Goal: Download file/media

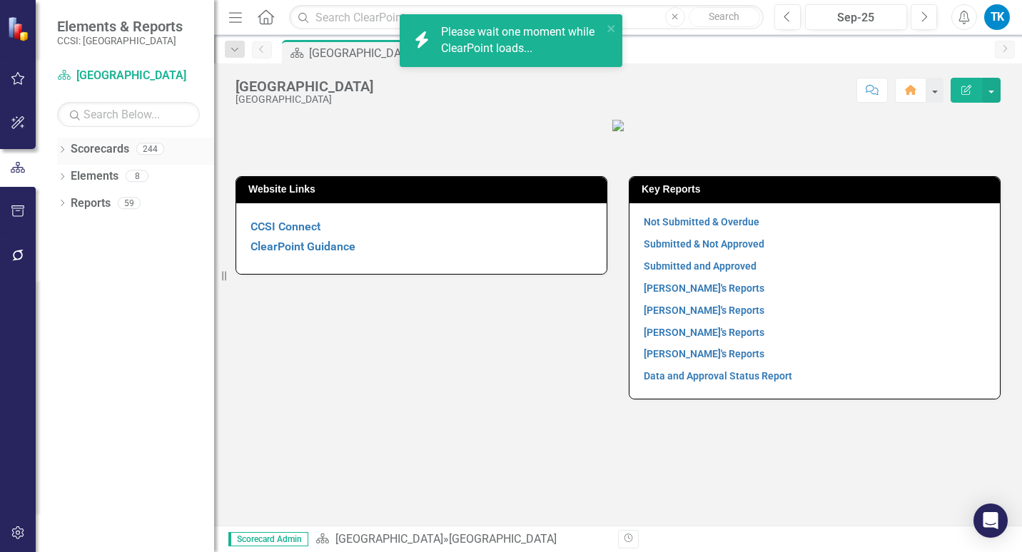
click at [64, 148] on icon at bounding box center [63, 149] width 4 height 6
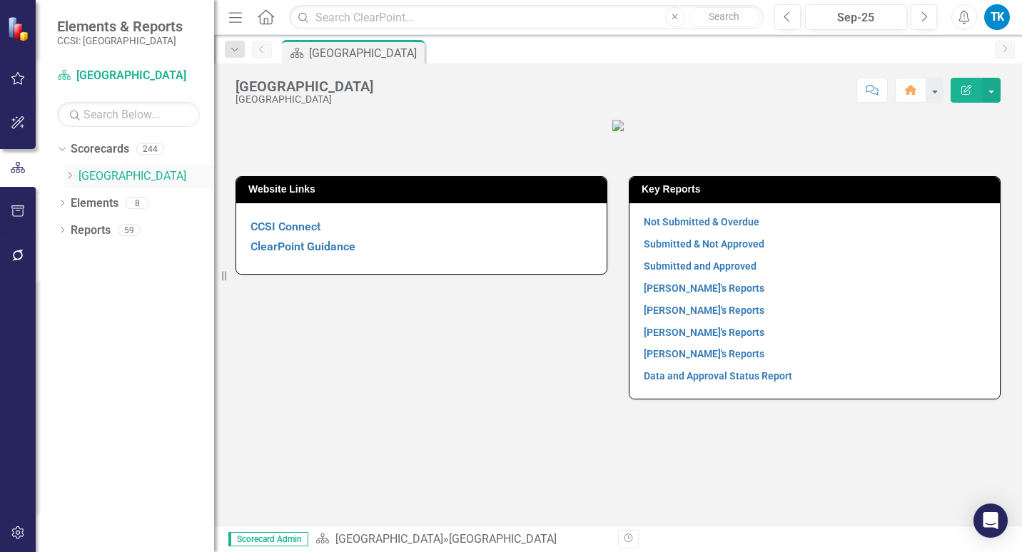
click at [71, 173] on icon "Dropdown" at bounding box center [69, 175] width 11 height 9
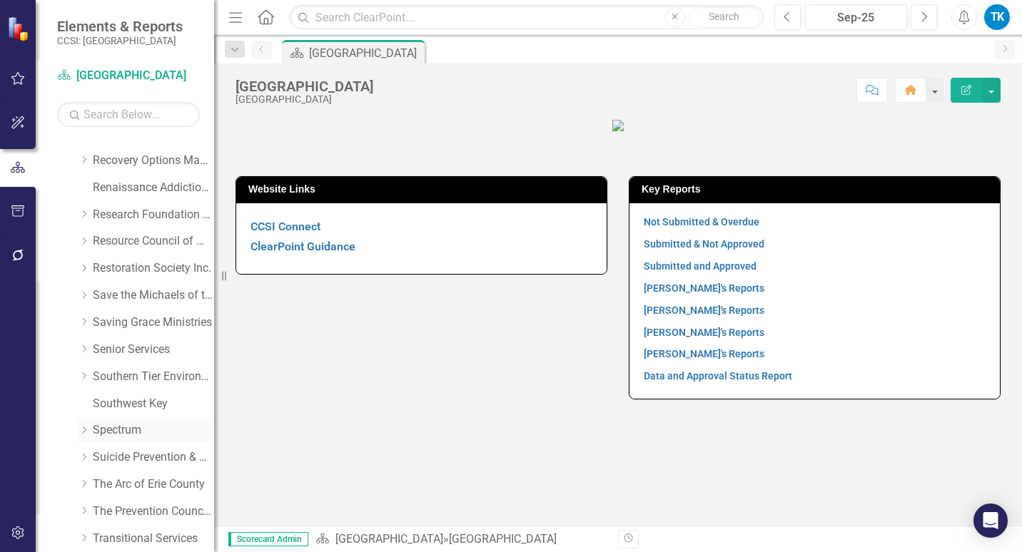
scroll to position [642, 0]
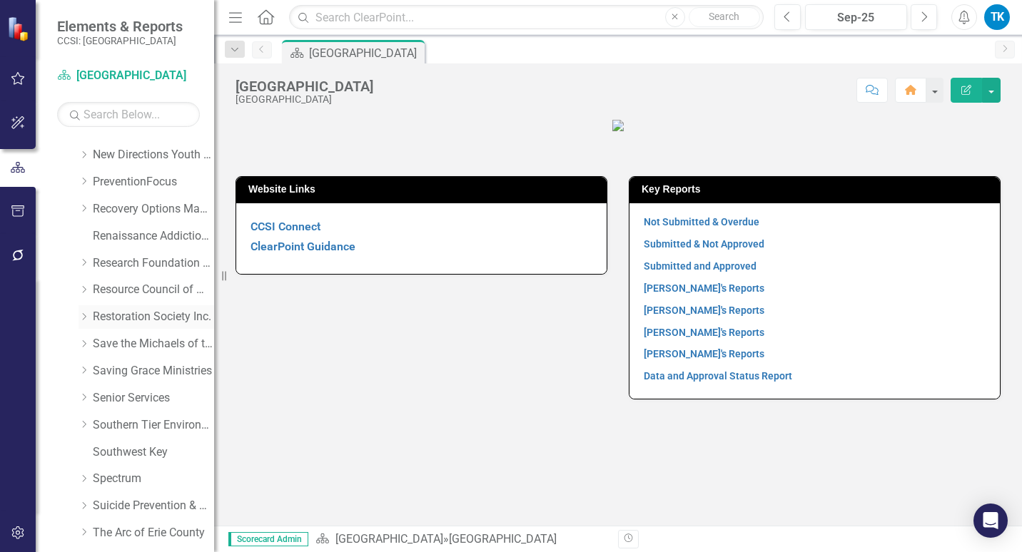
click at [85, 313] on icon "Dropdown" at bounding box center [83, 317] width 11 height 9
click at [127, 310] on link "Restoration Society Inc." at bounding box center [153, 317] width 121 height 16
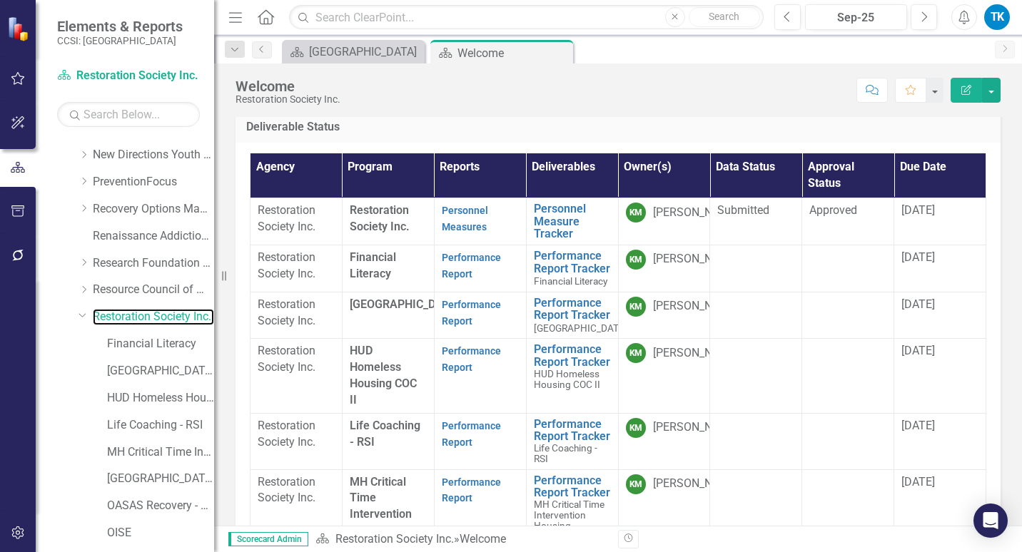
scroll to position [285, 0]
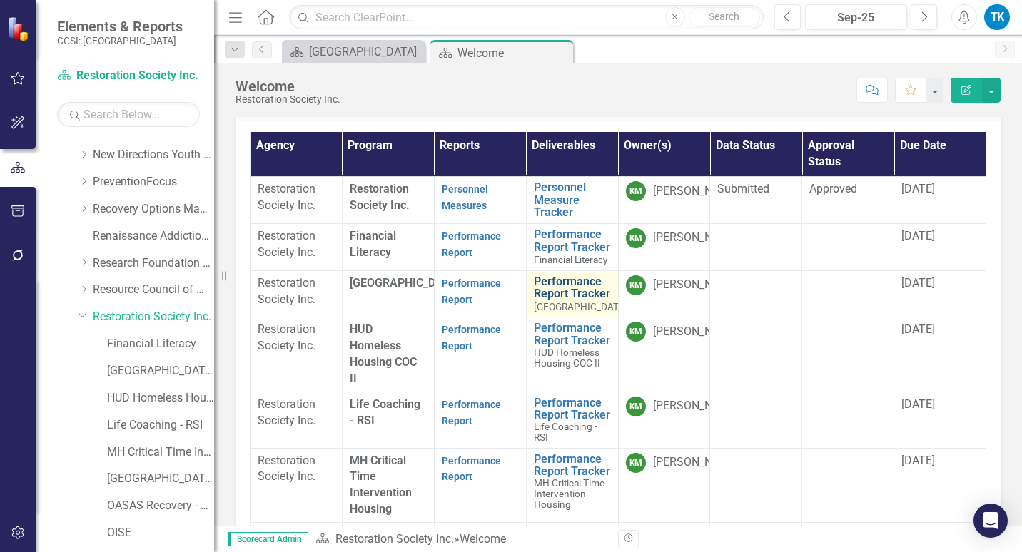
click at [545, 298] on link "Performance Report Tracker" at bounding box center [580, 287] width 93 height 25
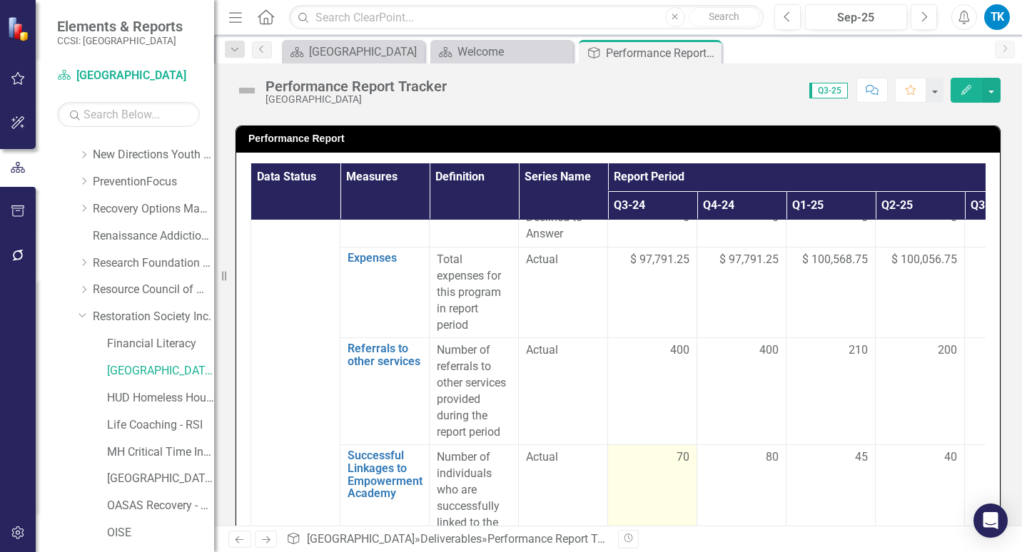
scroll to position [2497, 0]
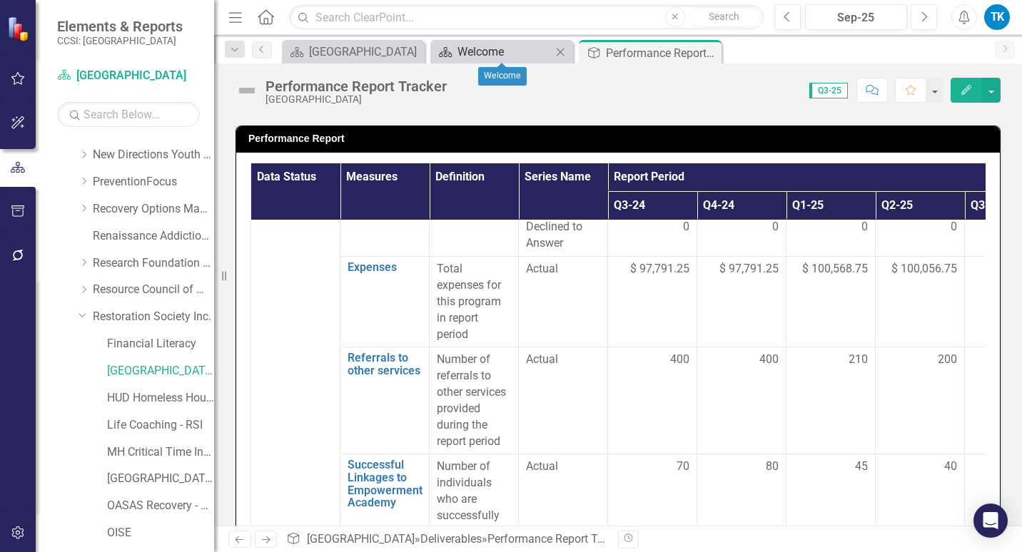
click at [520, 52] on div "Welcome" at bounding box center [504, 52] width 94 height 18
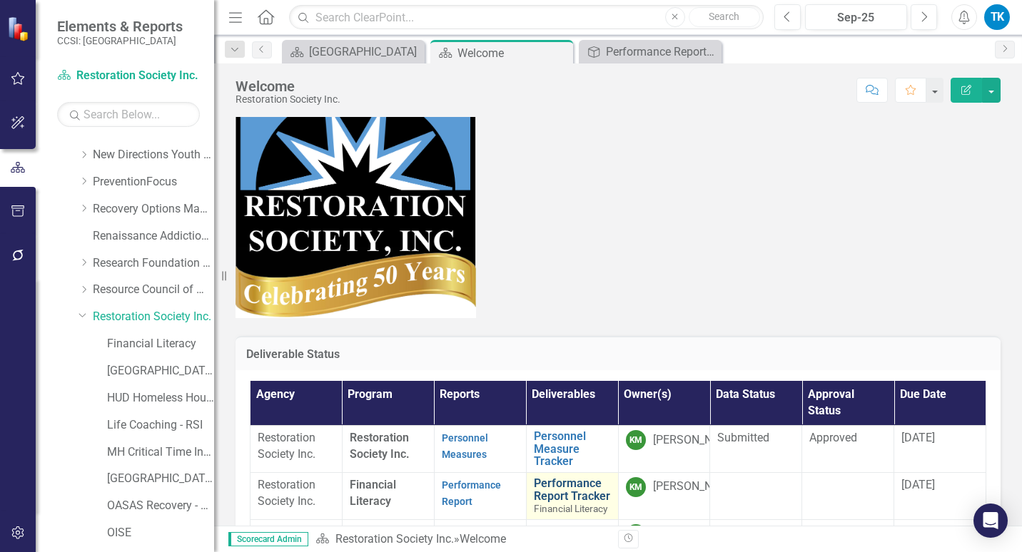
scroll to position [143, 0]
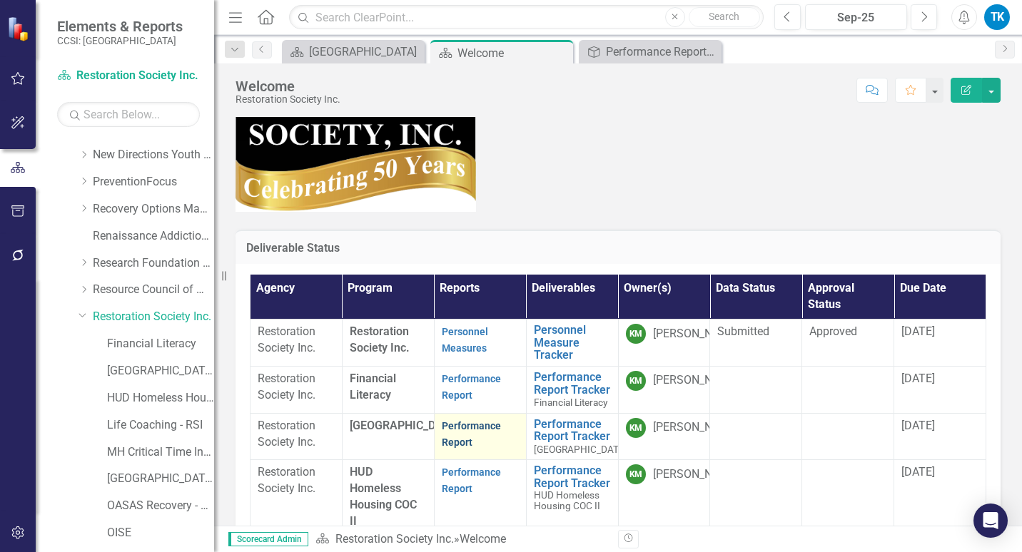
click at [471, 433] on link "Performance Report" at bounding box center [471, 434] width 59 height 28
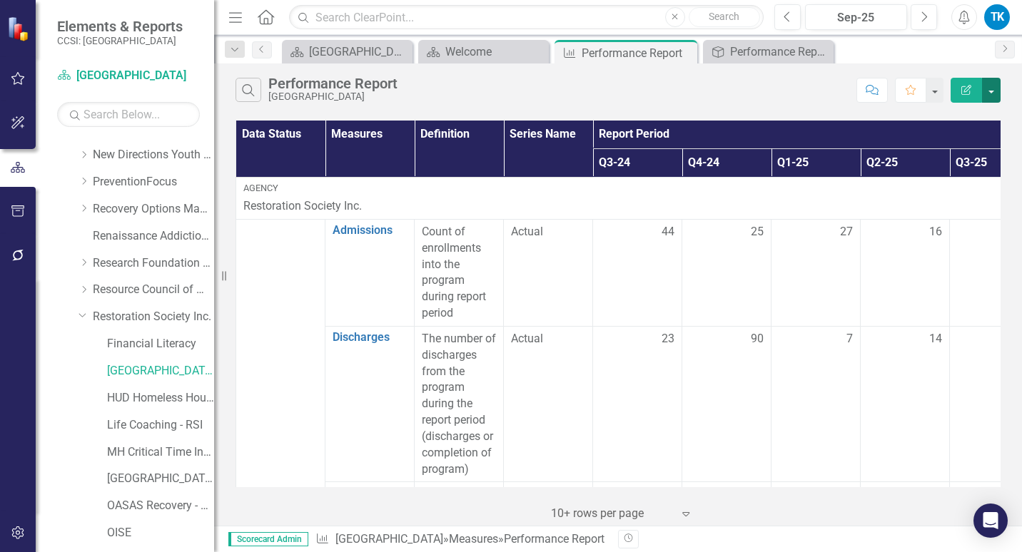
click at [993, 93] on button "button" at bounding box center [991, 90] width 19 height 25
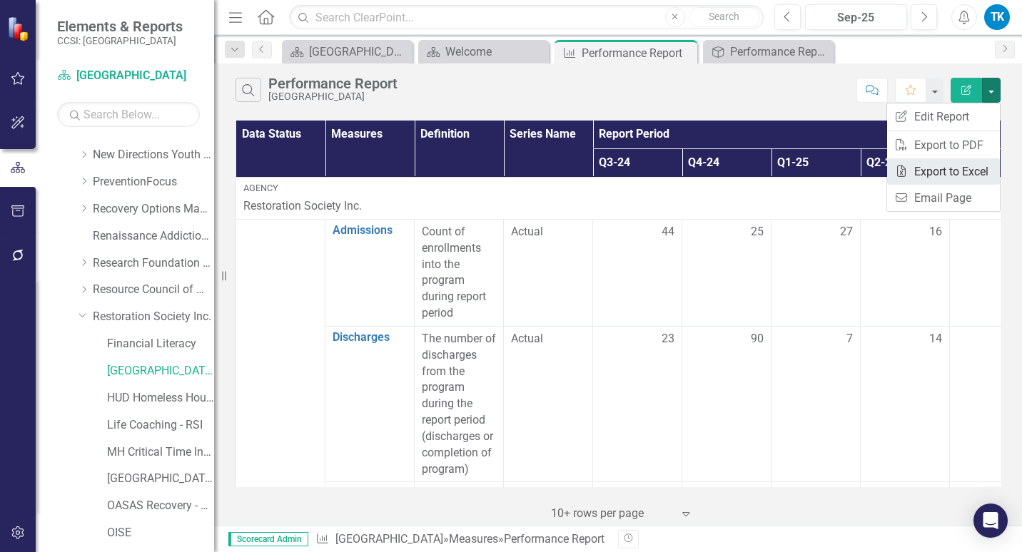
click at [973, 173] on link "Excel Export to Excel" at bounding box center [943, 171] width 113 height 26
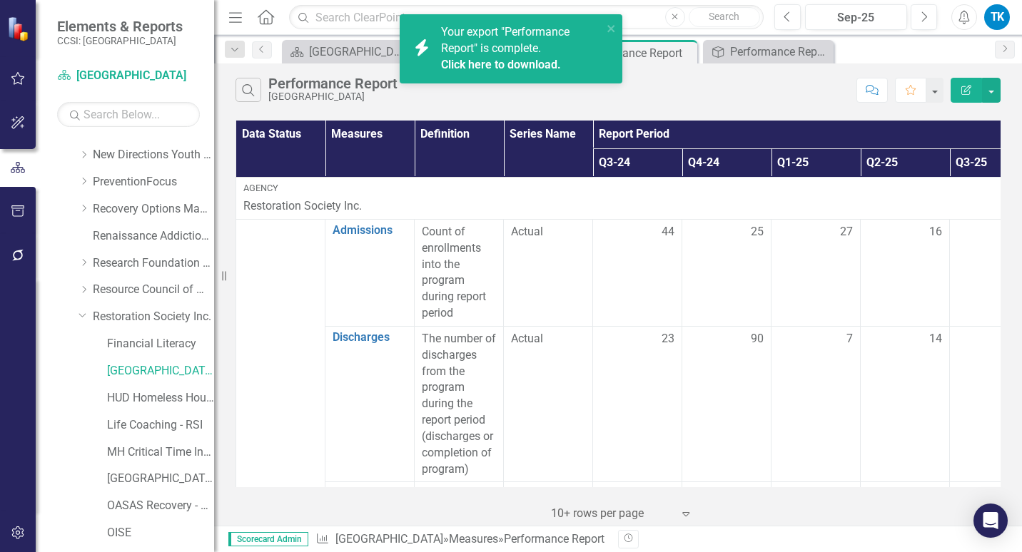
click at [532, 61] on link "Click here to download." at bounding box center [501, 65] width 120 height 14
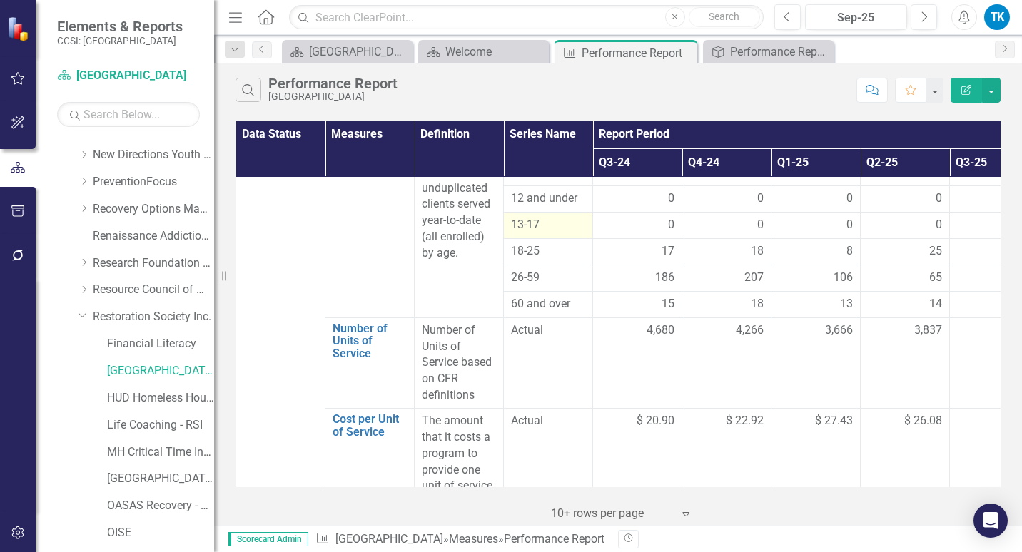
scroll to position [1142, 0]
